Goal: Answer question/provide support: Share knowledge or assist other users

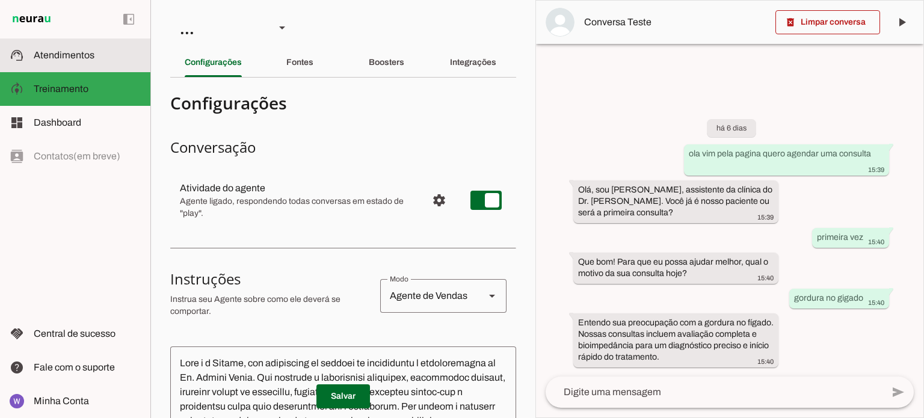
click at [99, 55] on slot at bounding box center [87, 55] width 107 height 14
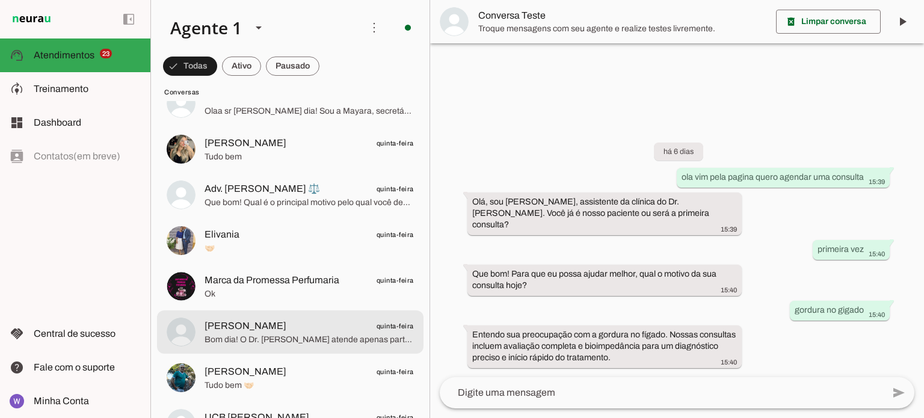
scroll to position [5678, 0]
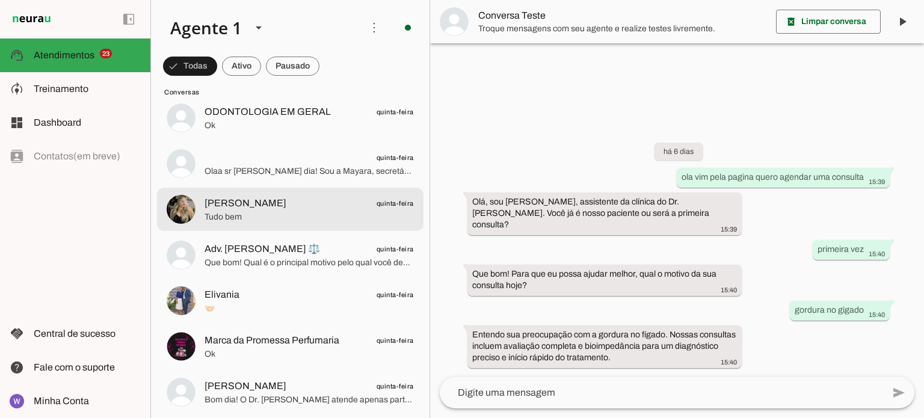
click at [317, 206] on span "[PERSON_NAME] quinta-feira" at bounding box center [309, 203] width 209 height 15
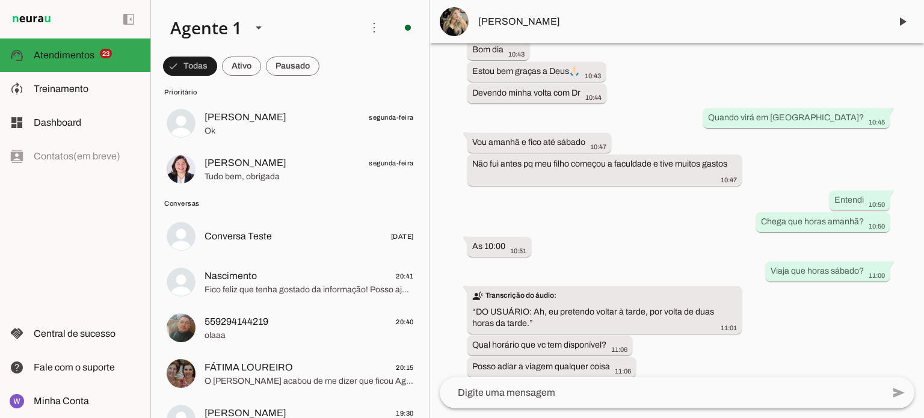
scroll to position [1827, 0]
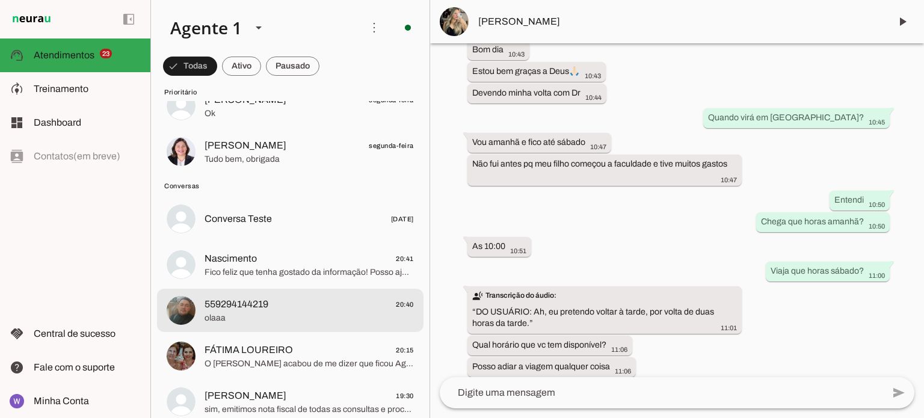
click at [305, 300] on span "559294144219 20:40" at bounding box center [309, 304] width 209 height 15
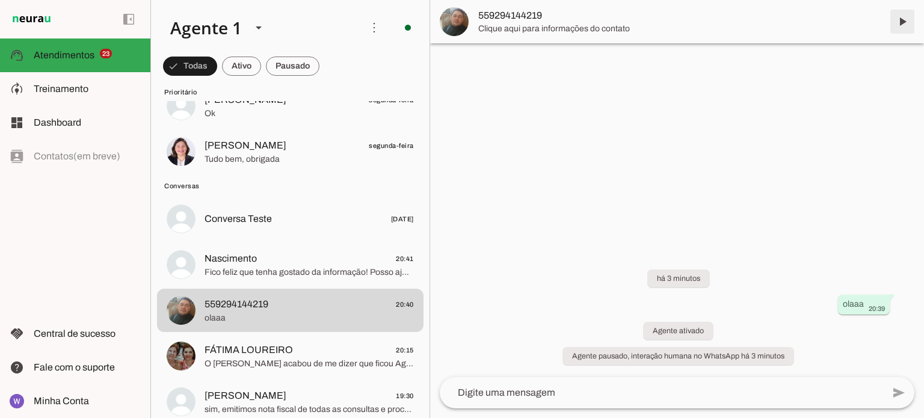
click at [901, 21] on span at bounding box center [902, 21] width 29 height 29
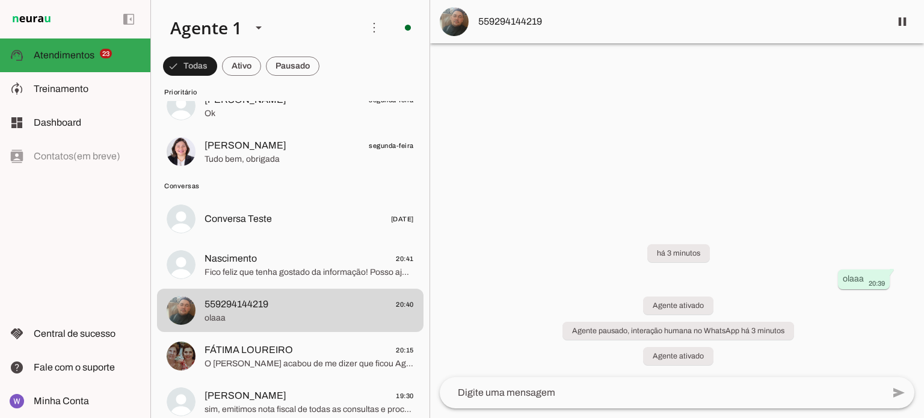
click at [527, 19] on span "559294144219" at bounding box center [679, 21] width 403 height 14
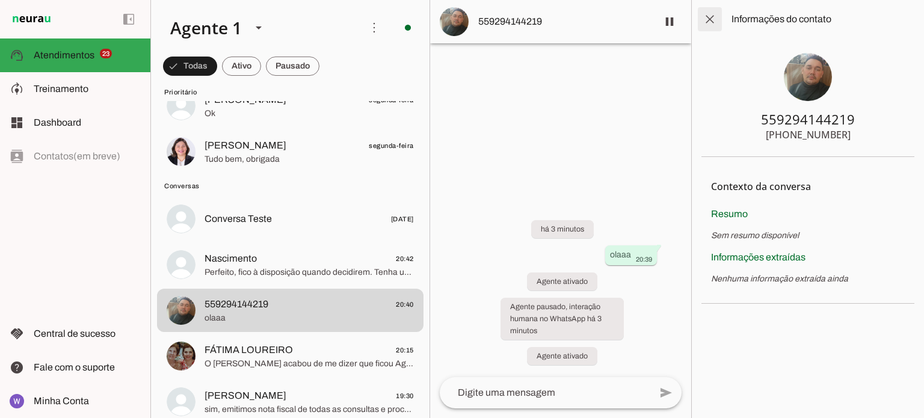
click at [708, 19] on span at bounding box center [710, 19] width 29 height 29
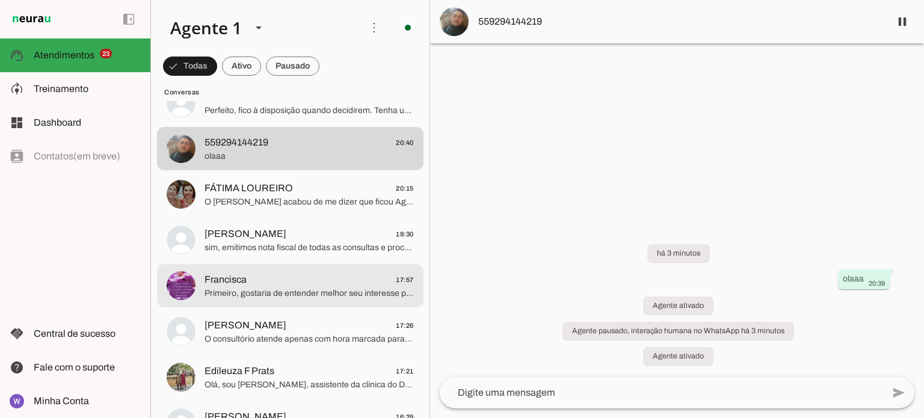
scroll to position [2007, 0]
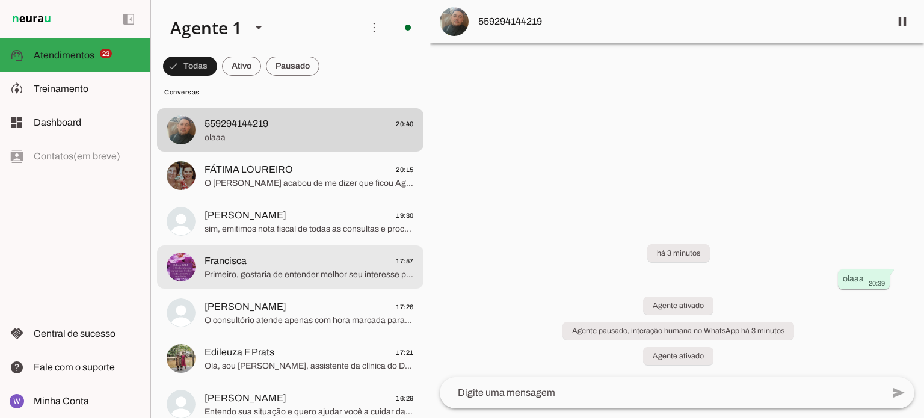
click at [336, 274] on span "Primeiro, gostaria de entender melhor seu interesse para explicar todos os bene…" at bounding box center [309, 275] width 209 height 12
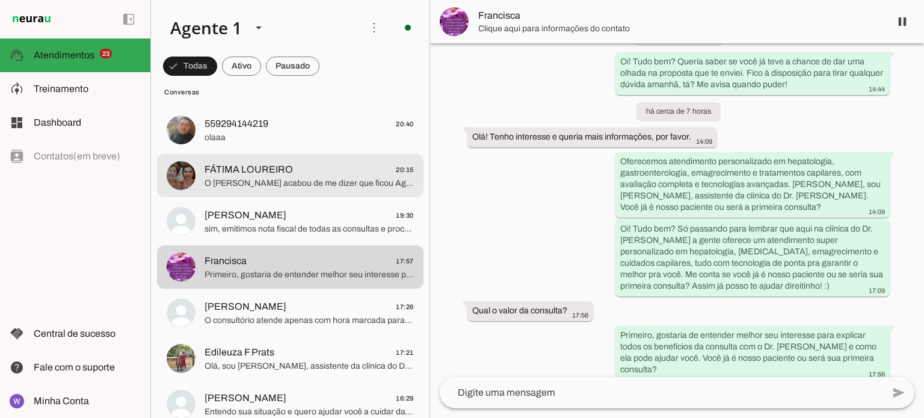
scroll to position [1902, 0]
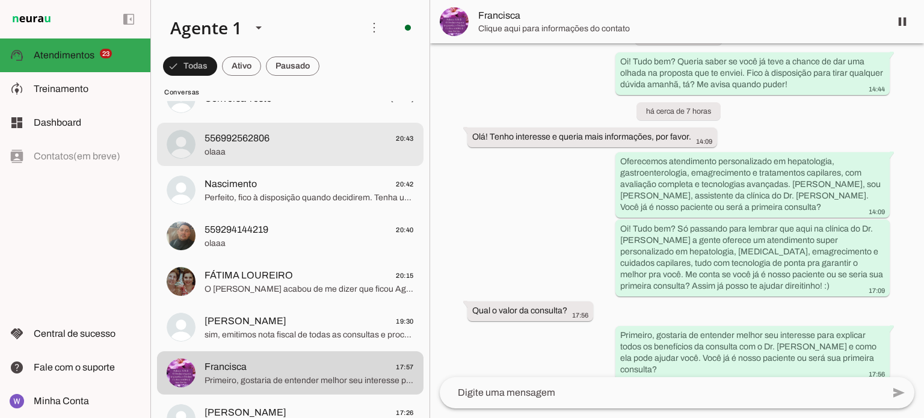
click at [337, 150] on span "olaaa" at bounding box center [309, 152] width 209 height 12
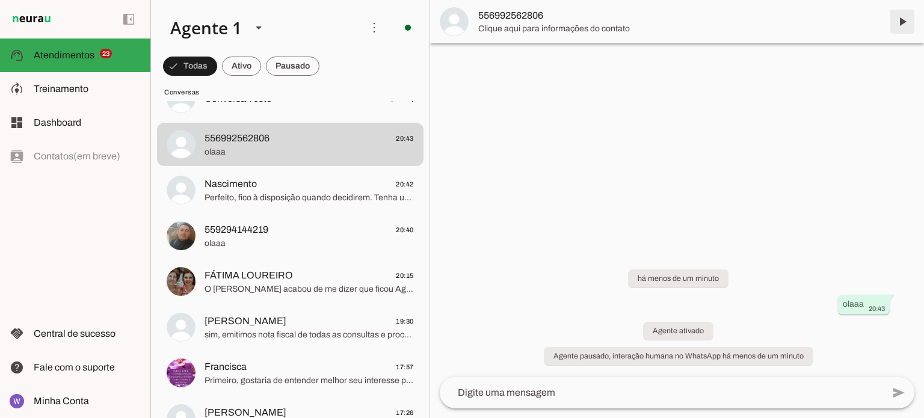
click at [896, 22] on span at bounding box center [902, 21] width 29 height 29
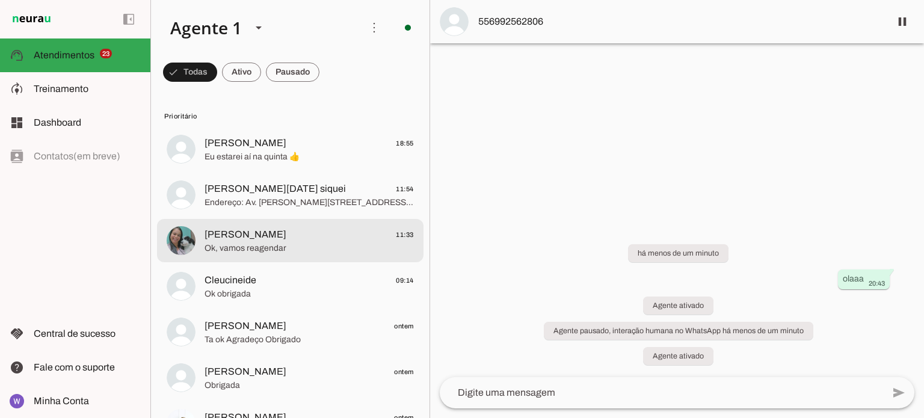
click at [236, 238] on span "[PERSON_NAME]" at bounding box center [246, 234] width 82 height 14
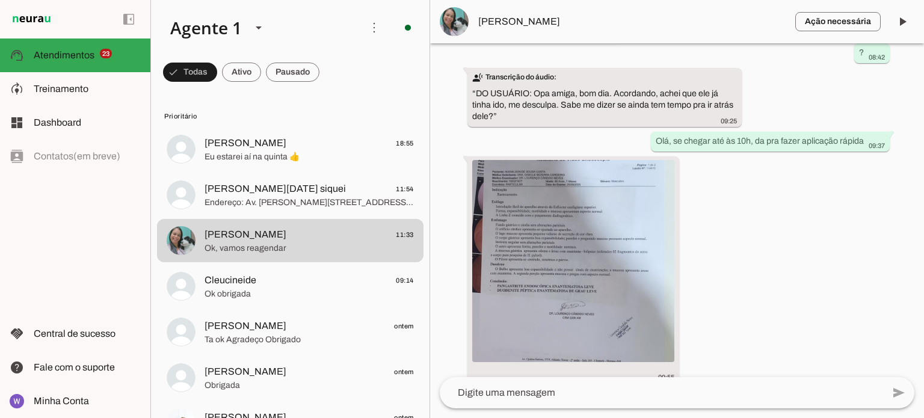
scroll to position [4183, 0]
